Goal: Task Accomplishment & Management: Manage account settings

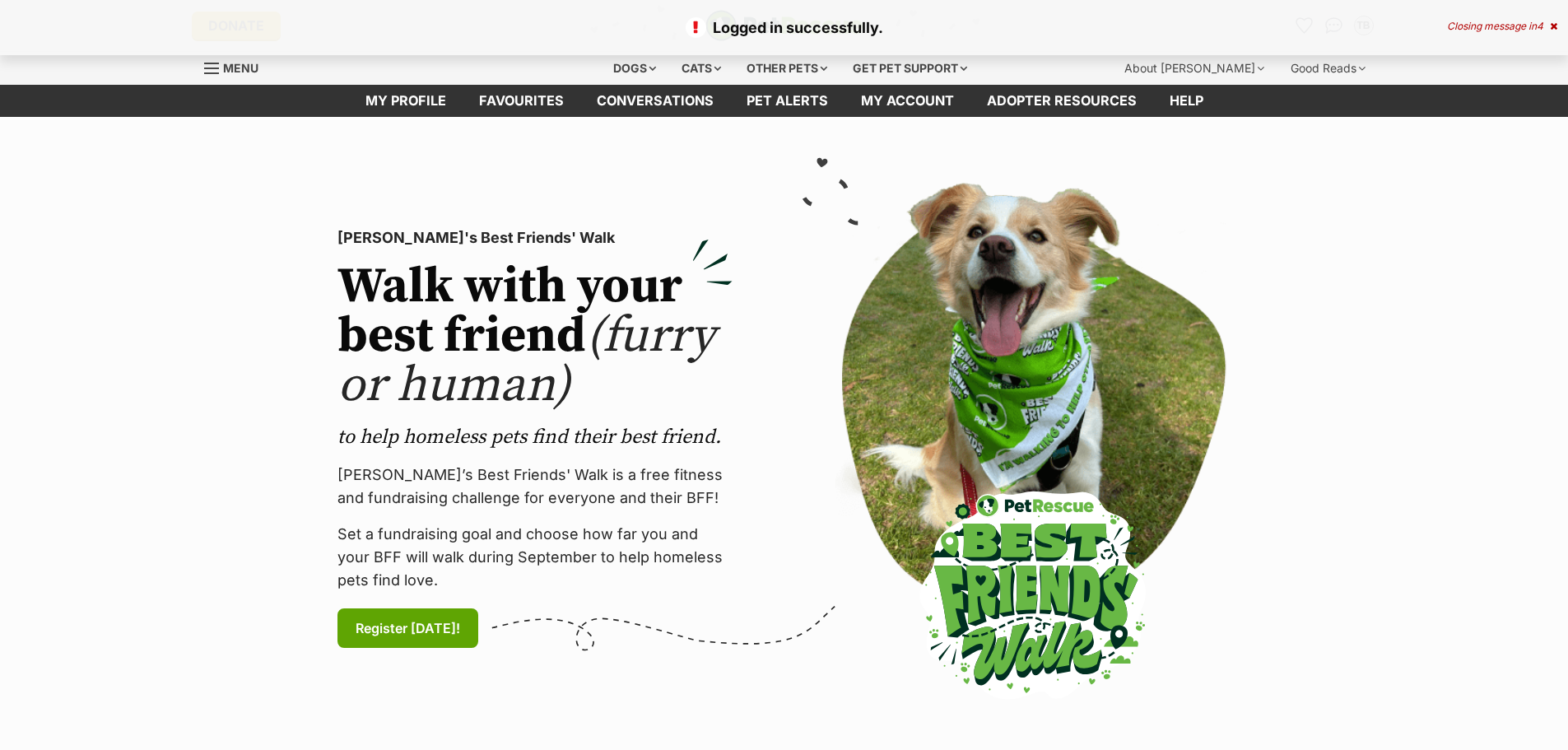
click at [536, 99] on link "Favourites" at bounding box center [522, 101] width 118 height 32
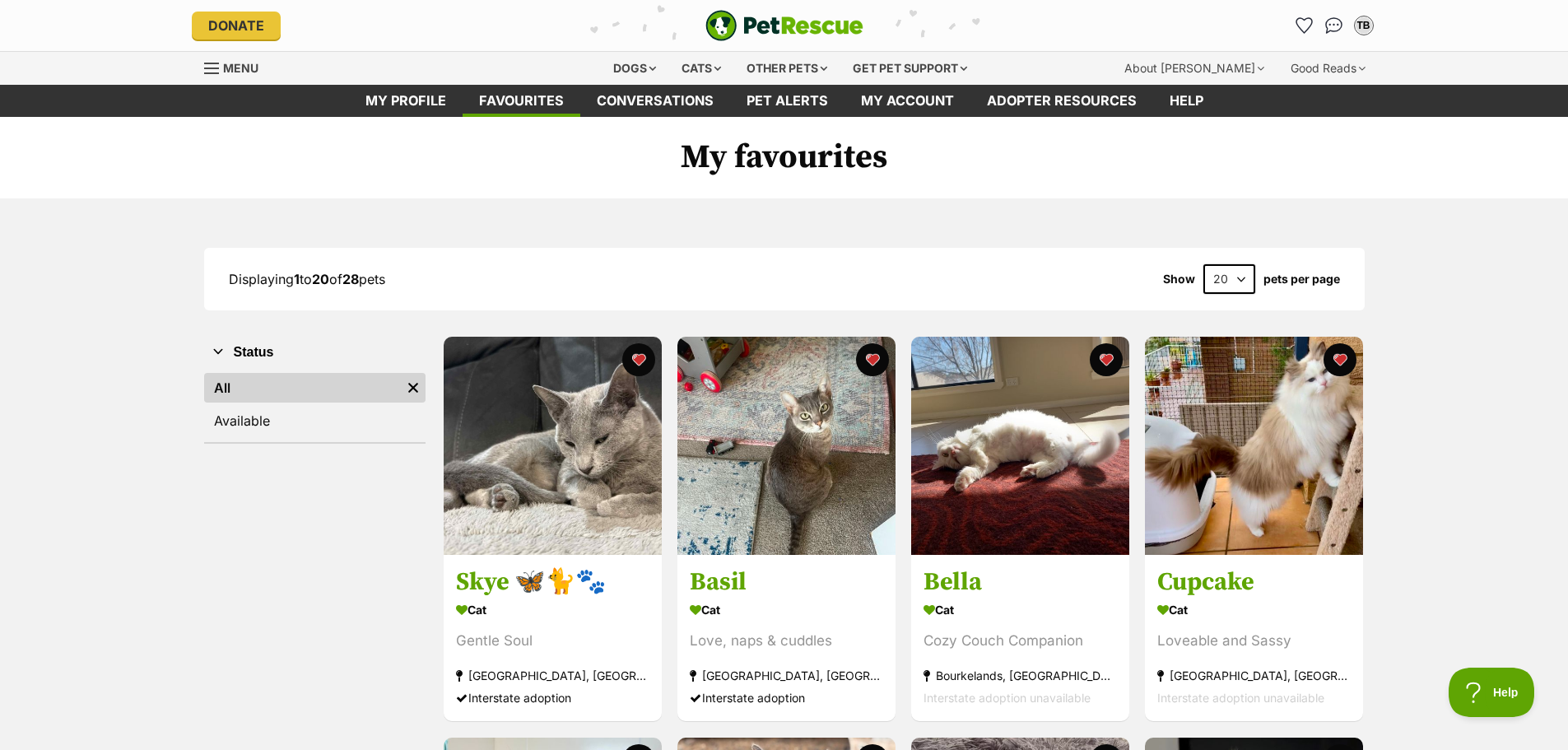
click at [1242, 278] on select "20 40 60" at bounding box center [1229, 279] width 52 height 29
select select "40"
click at [1204, 264] on select "20 40 60" at bounding box center [1229, 279] width 52 height 29
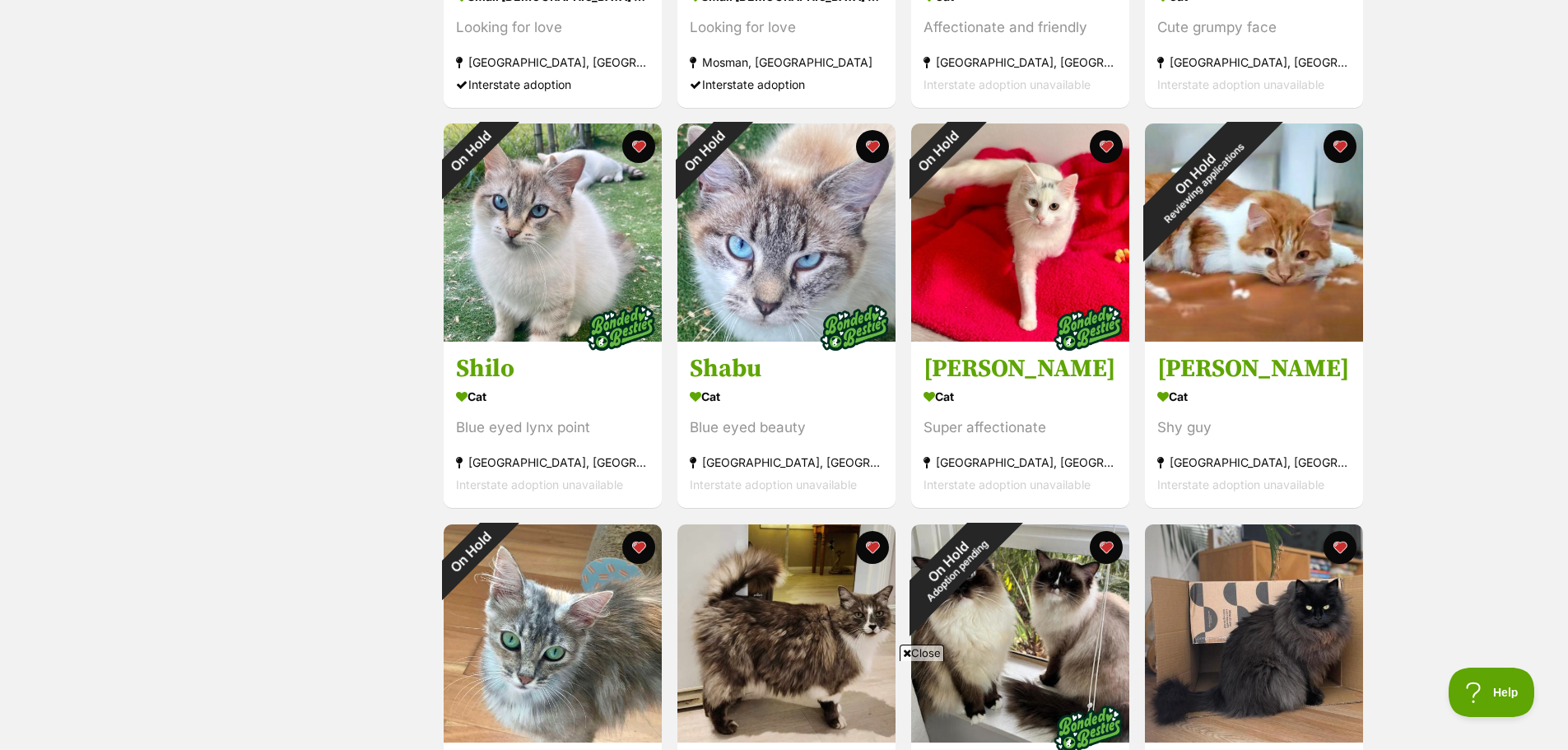
scroll to position [2185, 0]
